Goal: Task Accomplishment & Management: Use online tool/utility

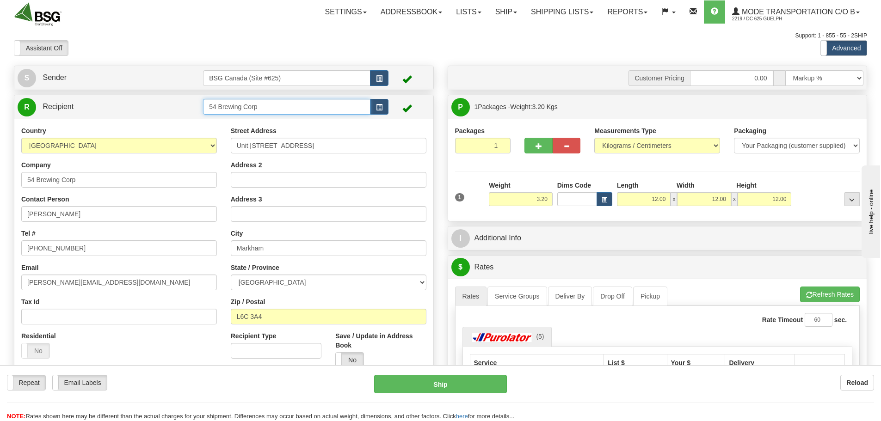
drag, startPoint x: 351, startPoint y: 108, endPoint x: 163, endPoint y: 107, distance: 188.2
click at [164, 107] on tr "R Recipient 54 Brewing Corp" at bounding box center [224, 107] width 413 height 19
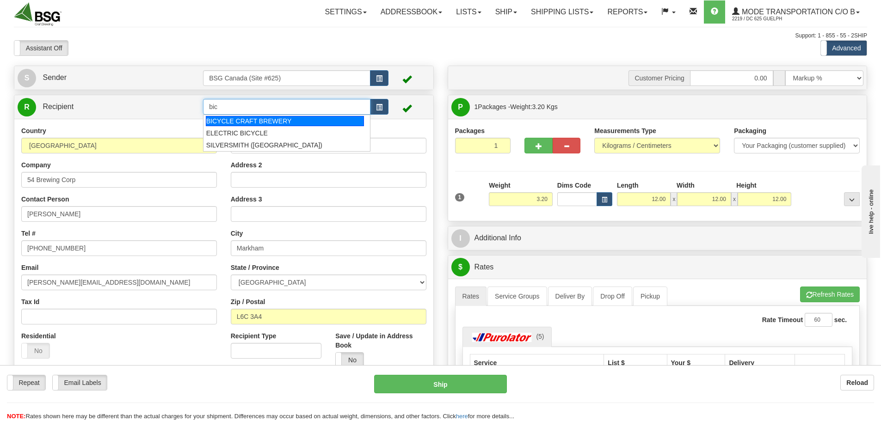
click at [281, 120] on div "BICYCLE CRAFT BREWERY" at bounding box center [285, 121] width 159 height 10
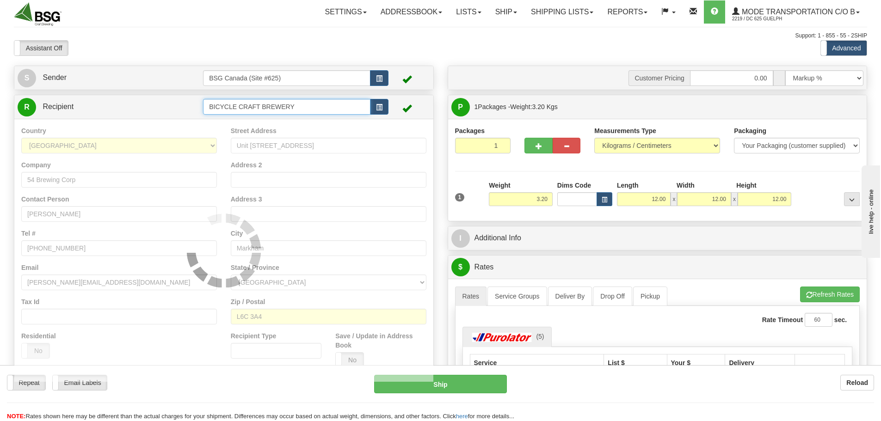
type input "BICYCLE CRAFT BREWERY"
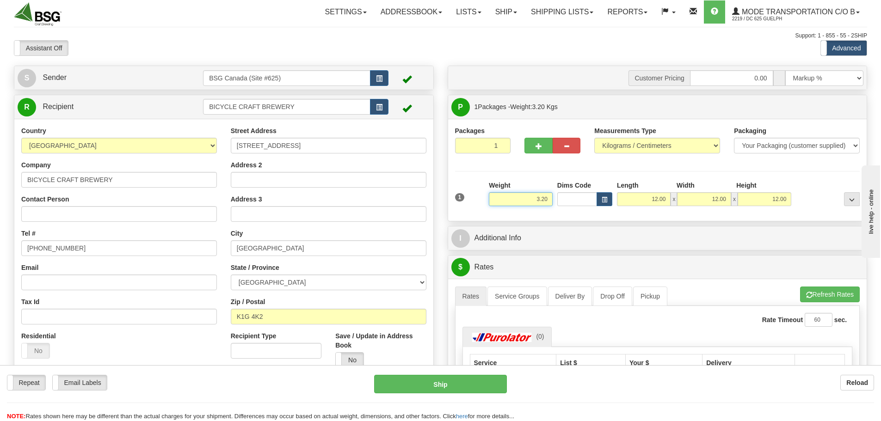
drag, startPoint x: 525, startPoint y: 201, endPoint x: 583, endPoint y: 205, distance: 58.4
click at [581, 205] on div "1 Weight 3.20 Dims Code x x" at bounding box center [658, 197] width 410 height 33
paste input "29.4193"
type input "29.4193"
type input "2"
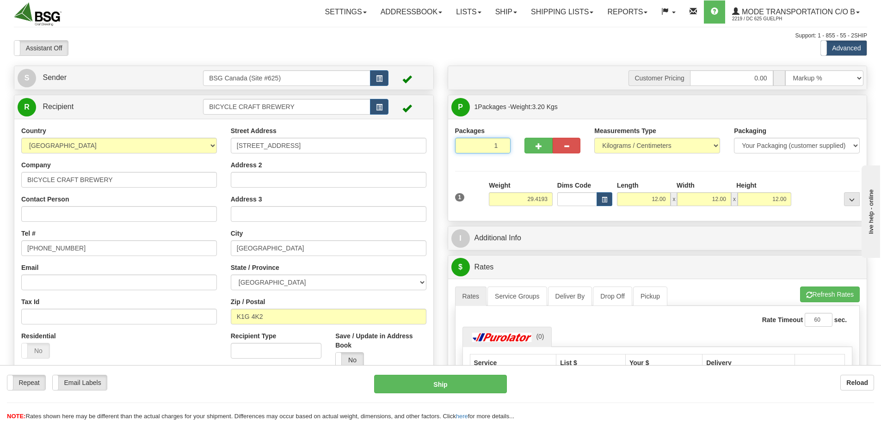
type input "29.42"
type input "2"
click at [501, 144] on input "2" at bounding box center [483, 146] width 56 height 16
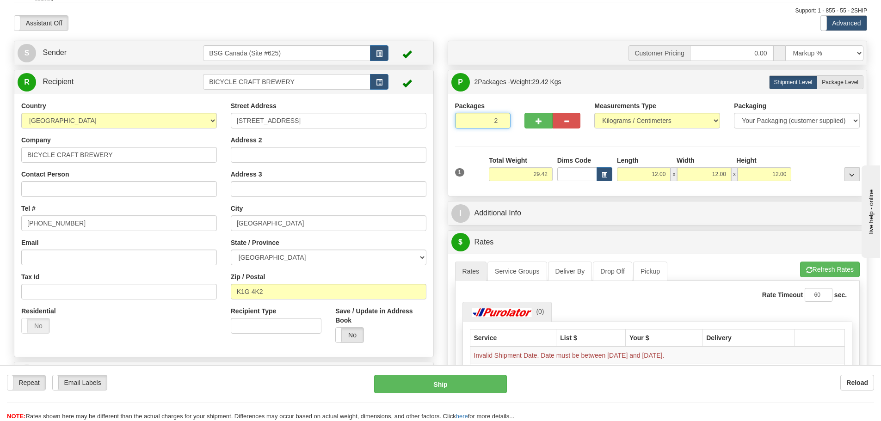
scroll to position [92, 0]
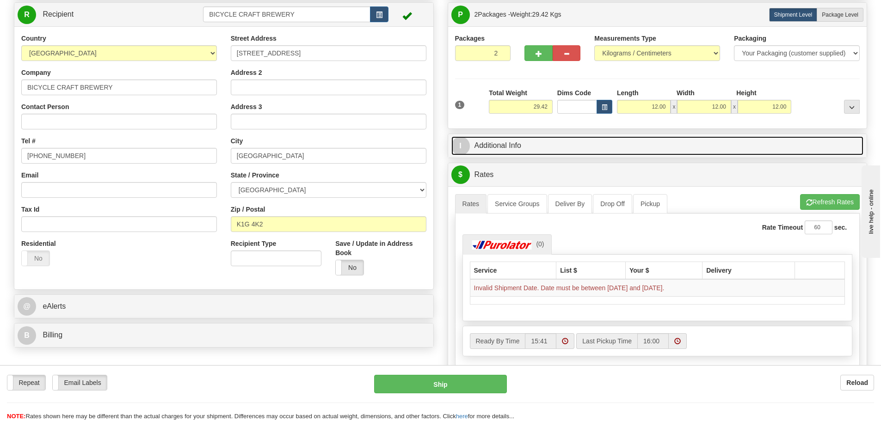
click at [525, 146] on link "I Additional Info" at bounding box center [657, 145] width 413 height 19
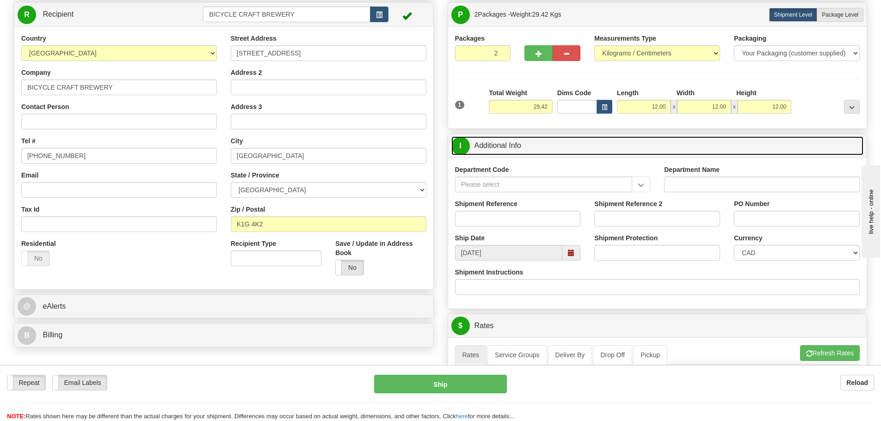
click at [572, 254] on span at bounding box center [571, 253] width 6 height 6
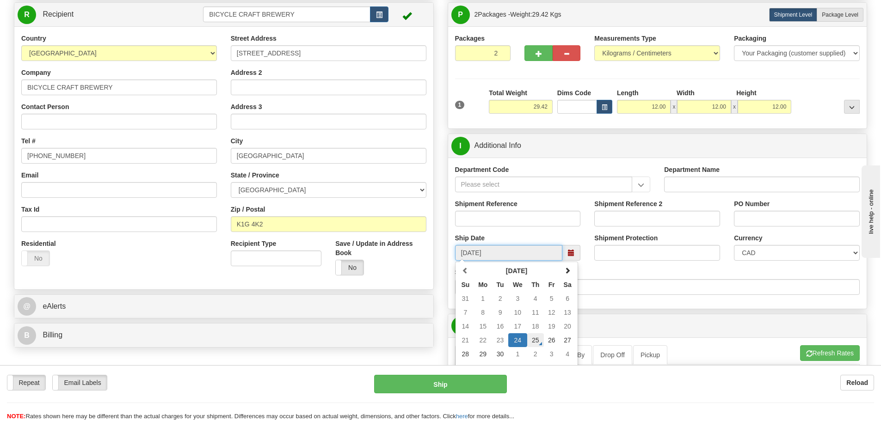
click at [537, 342] on td "25" at bounding box center [535, 340] width 17 height 14
type input "[DATE]"
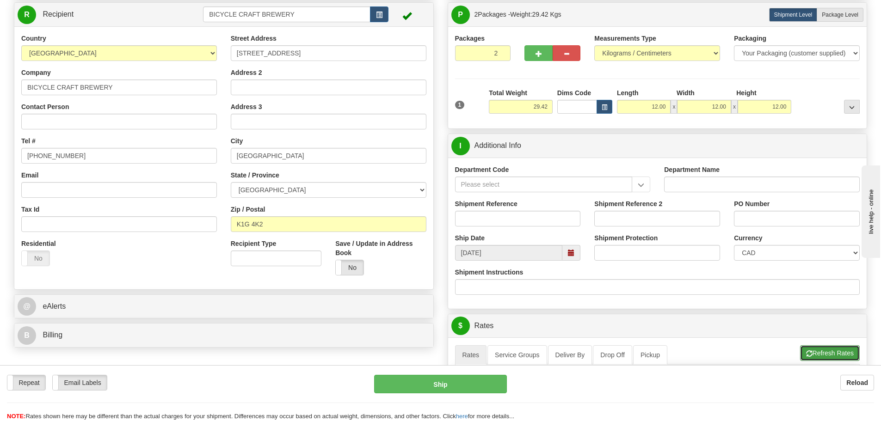
click at [835, 351] on button "Refresh Rates" at bounding box center [830, 353] width 60 height 16
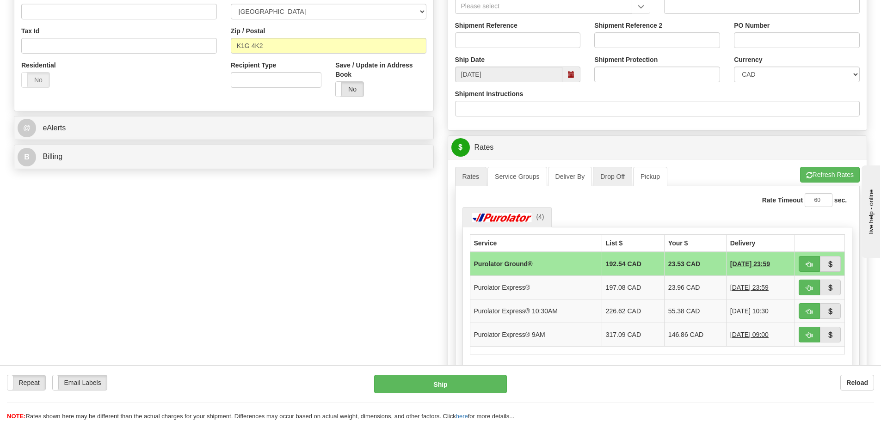
scroll to position [277, 0]
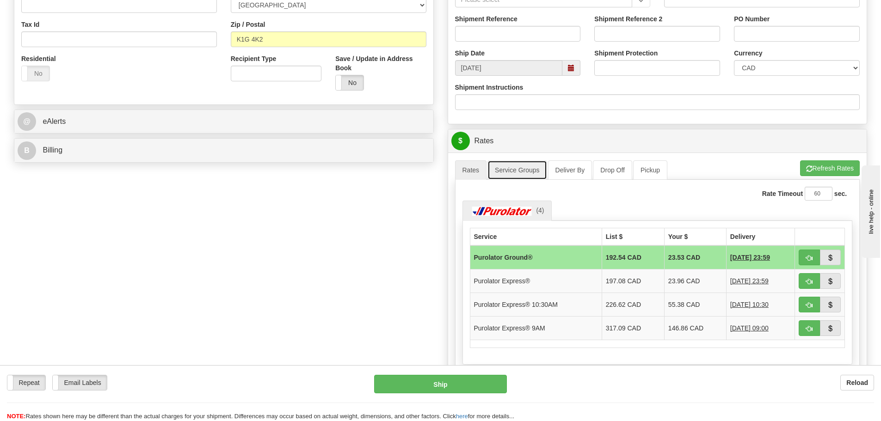
click at [529, 170] on link "Service Groups" at bounding box center [516, 169] width 59 height 19
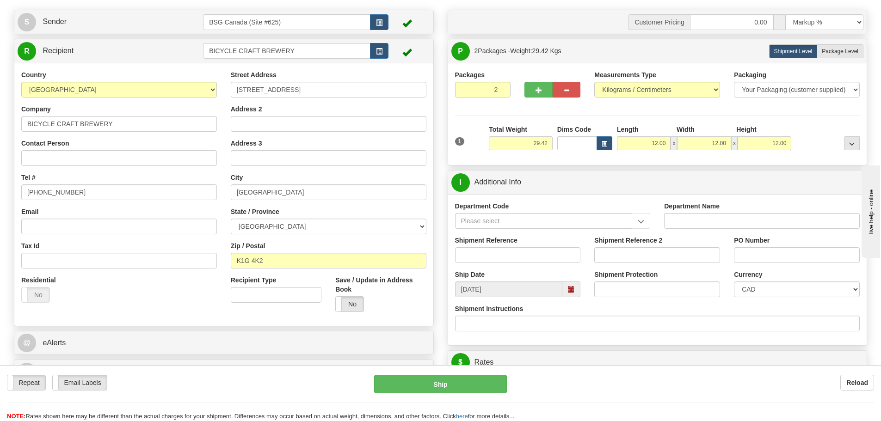
scroll to position [0, 0]
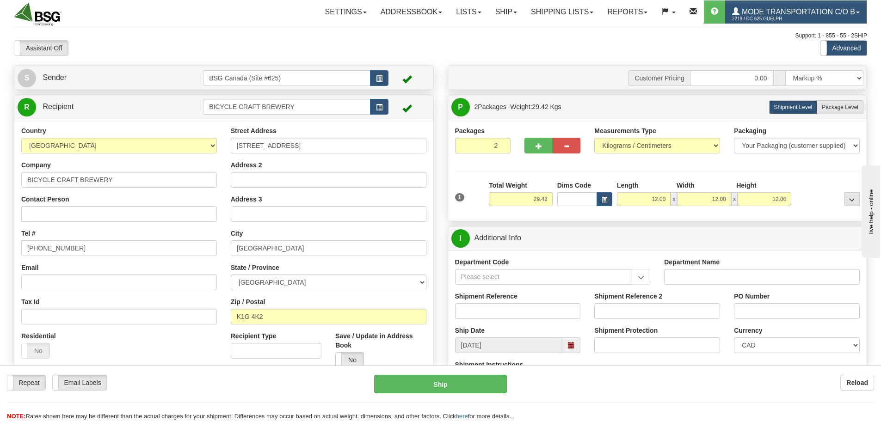
click at [809, 17] on link "Mode Transportation c/o B 2219 / DC 625 Guelph" at bounding box center [796, 11] width 142 height 23
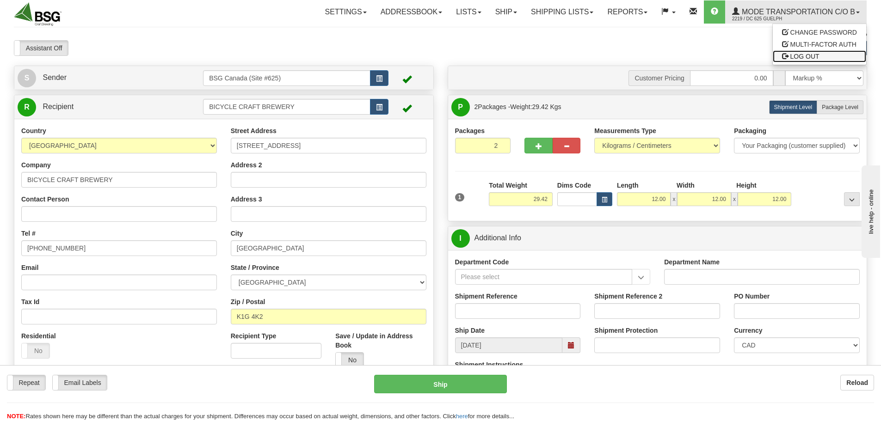
click at [811, 53] on span "LOG OUT" at bounding box center [804, 56] width 29 height 7
